Goal: Use online tool/utility: Utilize a website feature to perform a specific function

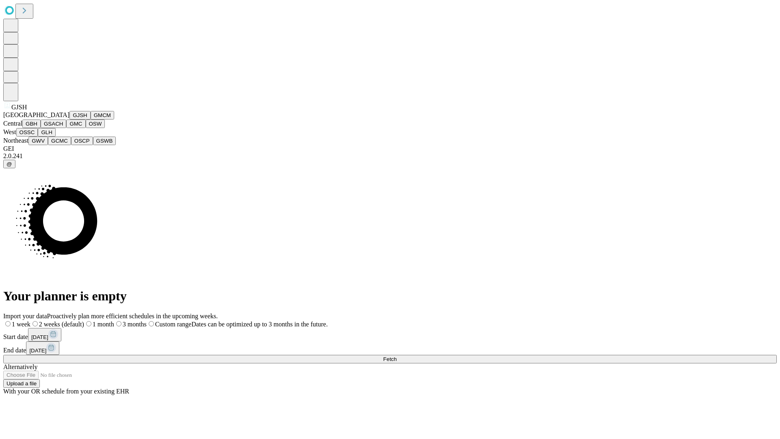
click at [69, 119] on button "GJSH" at bounding box center [79, 115] width 21 height 9
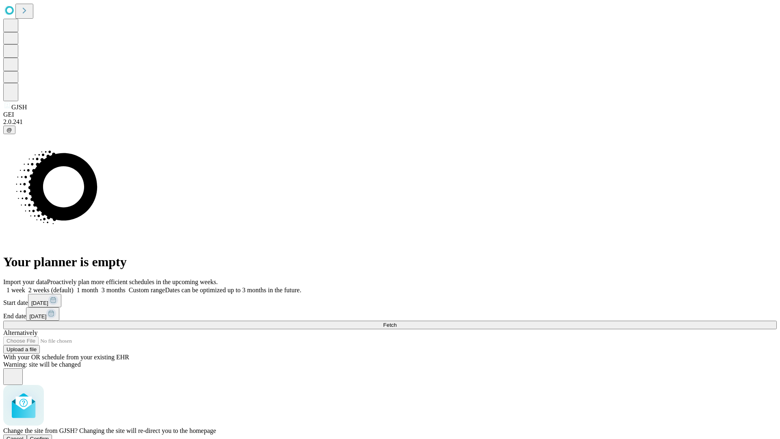
click at [49, 436] on span "Confirm" at bounding box center [39, 439] width 19 height 6
click at [74, 286] on label "2 weeks (default)" at bounding box center [49, 289] width 48 height 7
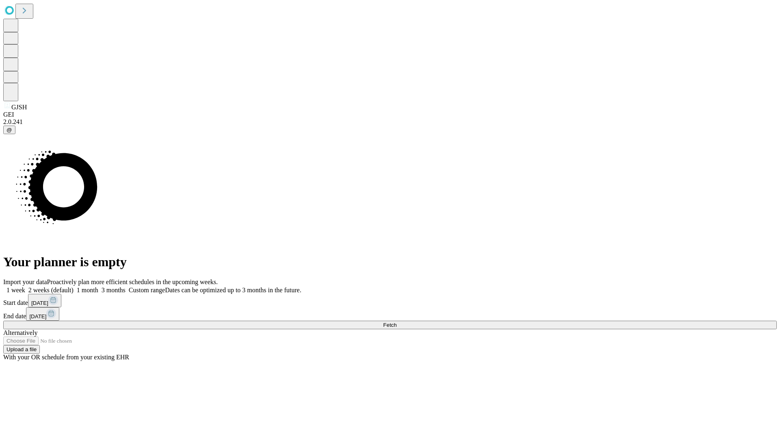
click at [397, 322] on span "Fetch" at bounding box center [389, 325] width 13 height 6
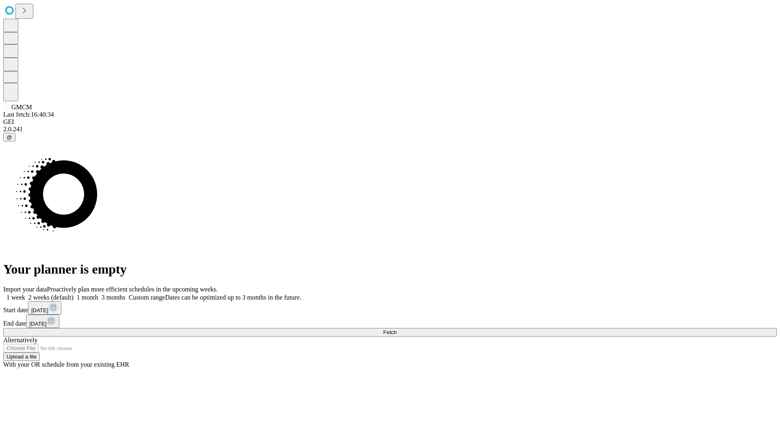
click at [74, 294] on label "2 weeks (default)" at bounding box center [49, 297] width 48 height 7
click at [397, 329] on span "Fetch" at bounding box center [389, 332] width 13 height 6
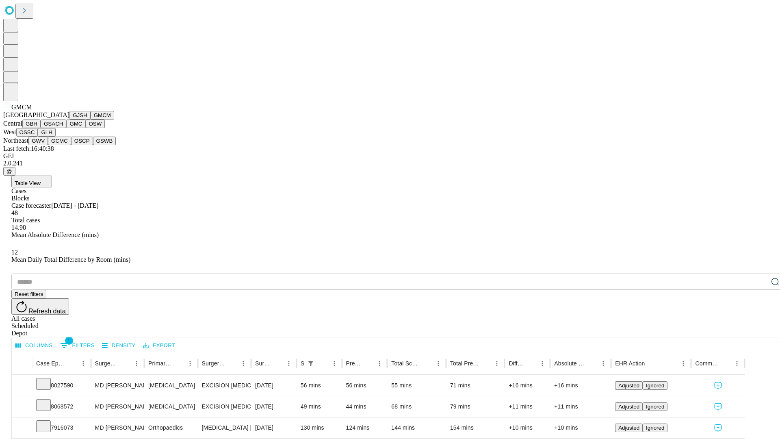
click at [41, 128] on button "GBH" at bounding box center [31, 123] width 18 height 9
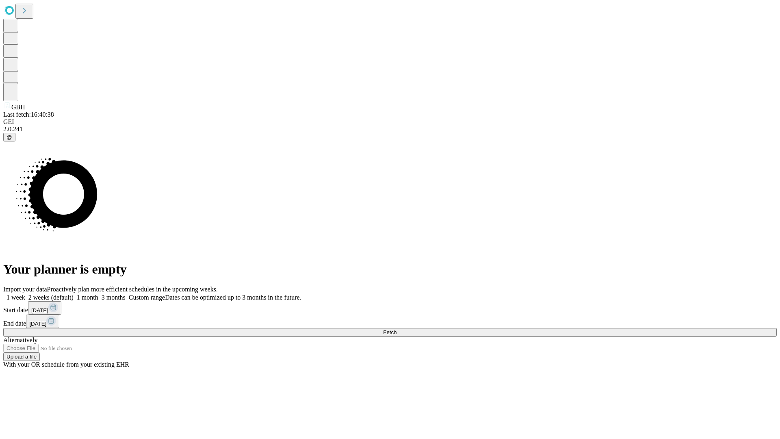
click at [74, 294] on label "2 weeks (default)" at bounding box center [49, 297] width 48 height 7
click at [397, 329] on span "Fetch" at bounding box center [389, 332] width 13 height 6
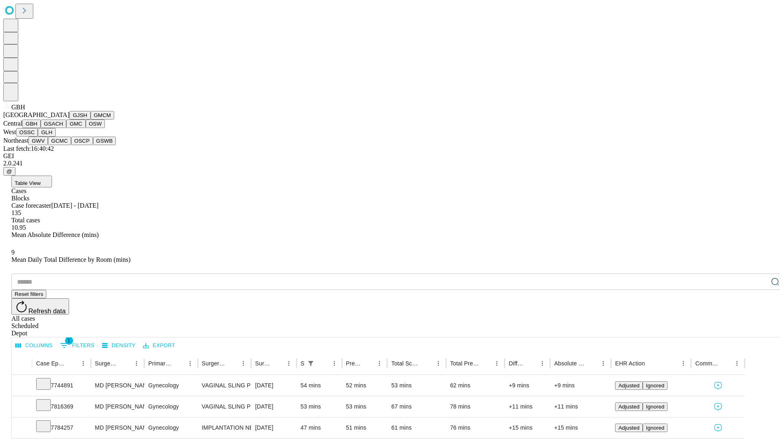
click at [63, 128] on button "GSACH" at bounding box center [54, 123] width 26 height 9
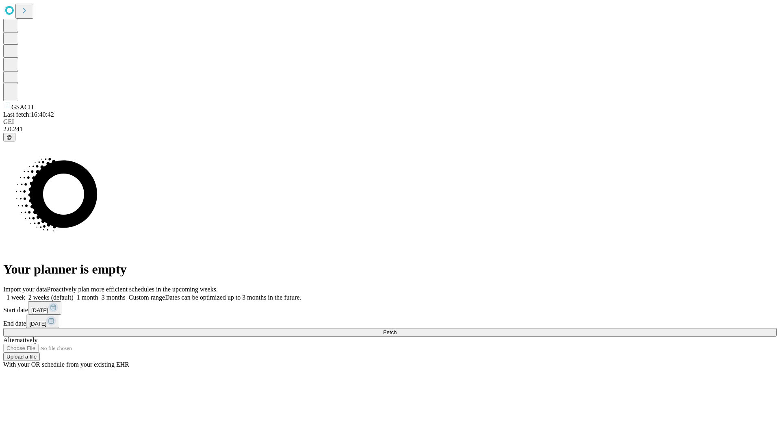
click at [397, 329] on span "Fetch" at bounding box center [389, 332] width 13 height 6
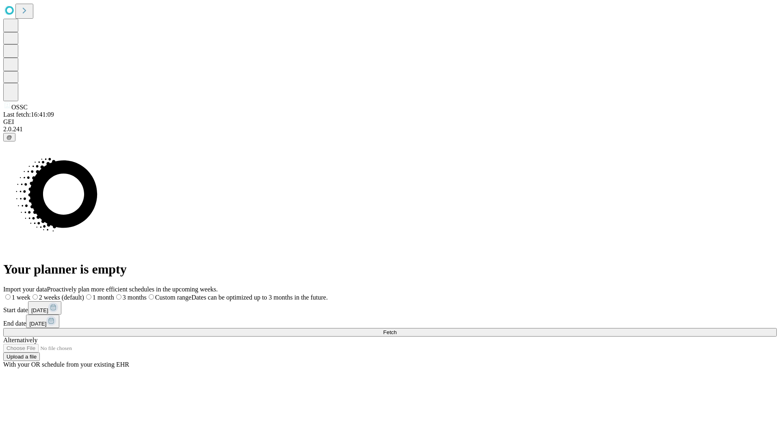
click at [84, 294] on label "2 weeks (default)" at bounding box center [57, 297] width 54 height 7
click at [397, 329] on span "Fetch" at bounding box center [389, 332] width 13 height 6
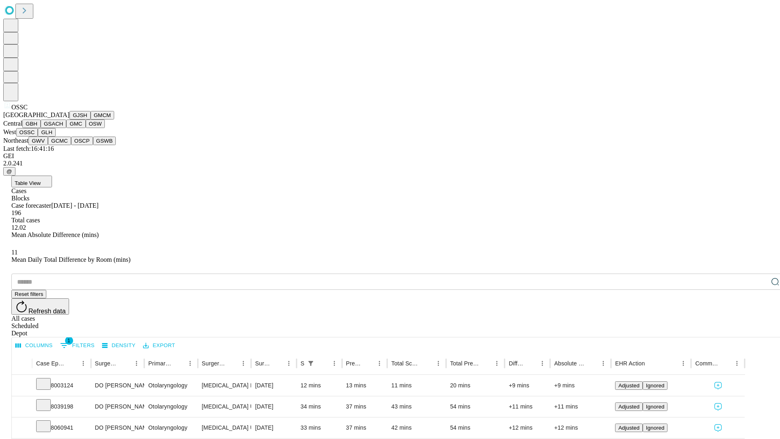
click at [55, 137] on button "GLH" at bounding box center [46, 132] width 17 height 9
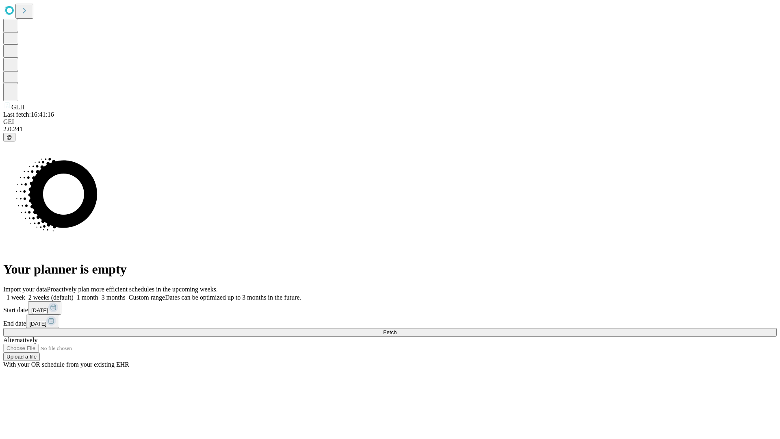
click at [74, 294] on label "2 weeks (default)" at bounding box center [49, 297] width 48 height 7
click at [397, 329] on span "Fetch" at bounding box center [389, 332] width 13 height 6
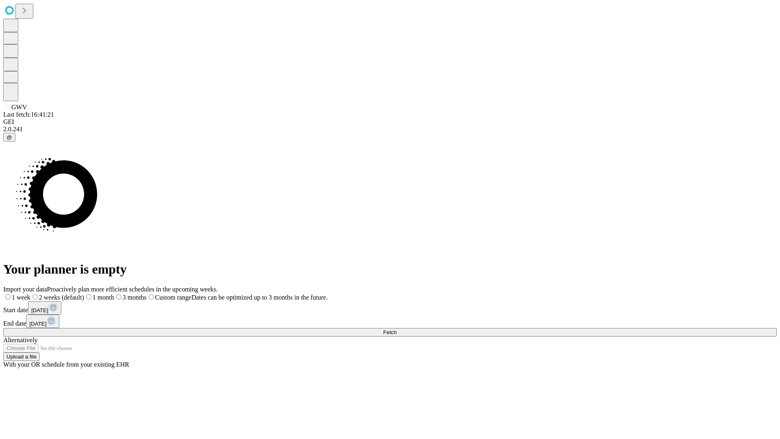
click at [84, 294] on label "2 weeks (default)" at bounding box center [57, 297] width 54 height 7
click at [397, 329] on span "Fetch" at bounding box center [389, 332] width 13 height 6
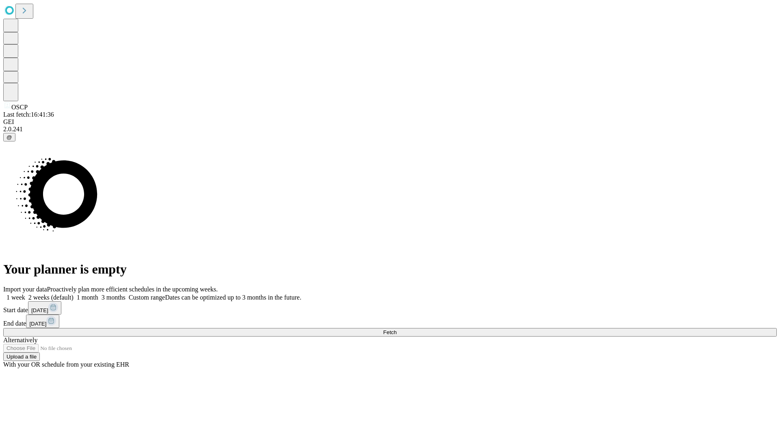
click at [74, 294] on label "2 weeks (default)" at bounding box center [49, 297] width 48 height 7
click at [397, 329] on span "Fetch" at bounding box center [389, 332] width 13 height 6
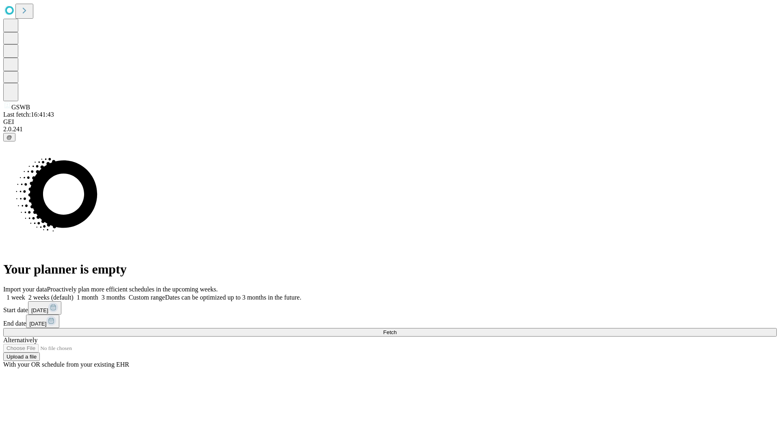
click at [74, 294] on label "2 weeks (default)" at bounding box center [49, 297] width 48 height 7
click at [397, 329] on span "Fetch" at bounding box center [389, 332] width 13 height 6
